Goal: Information Seeking & Learning: Learn about a topic

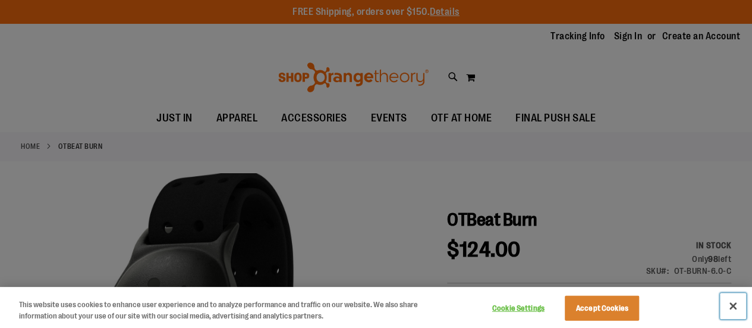
click at [737, 306] on button "Close" at bounding box center [733, 306] width 26 height 26
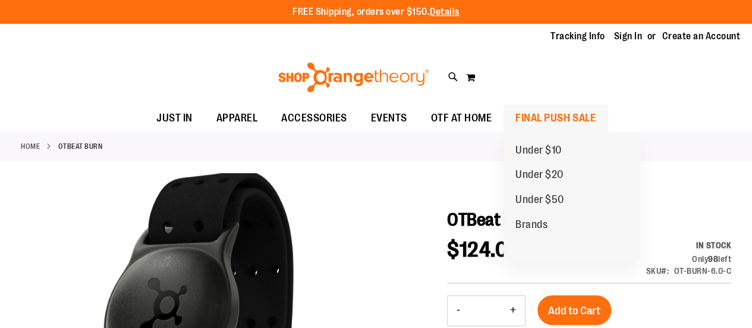
click at [545, 118] on span "FINAL PUSH SALE" at bounding box center [556, 118] width 80 height 27
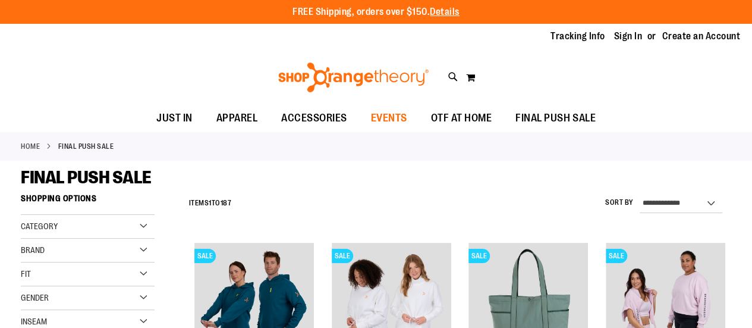
click at [396, 117] on span "EVENTS" at bounding box center [389, 118] width 36 height 27
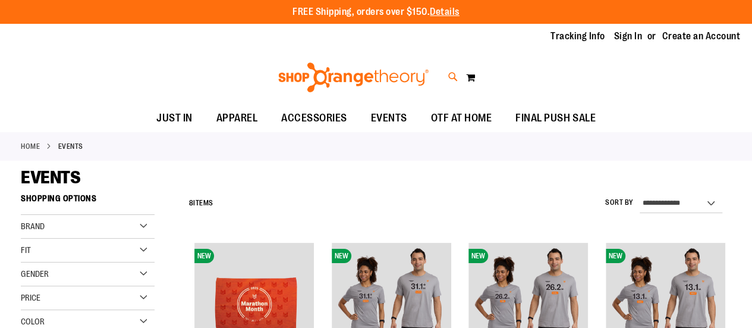
click at [452, 76] on icon at bounding box center [453, 77] width 10 height 14
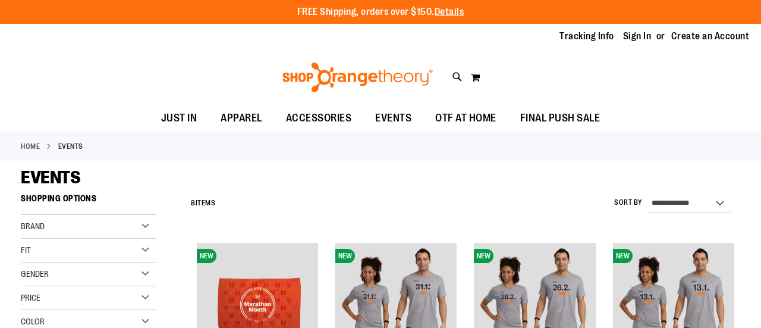
click at [321, 73] on input "Search" at bounding box center [380, 67] width 601 height 39
type input "*******"
